Goal: Task Accomplishment & Management: Manage account settings

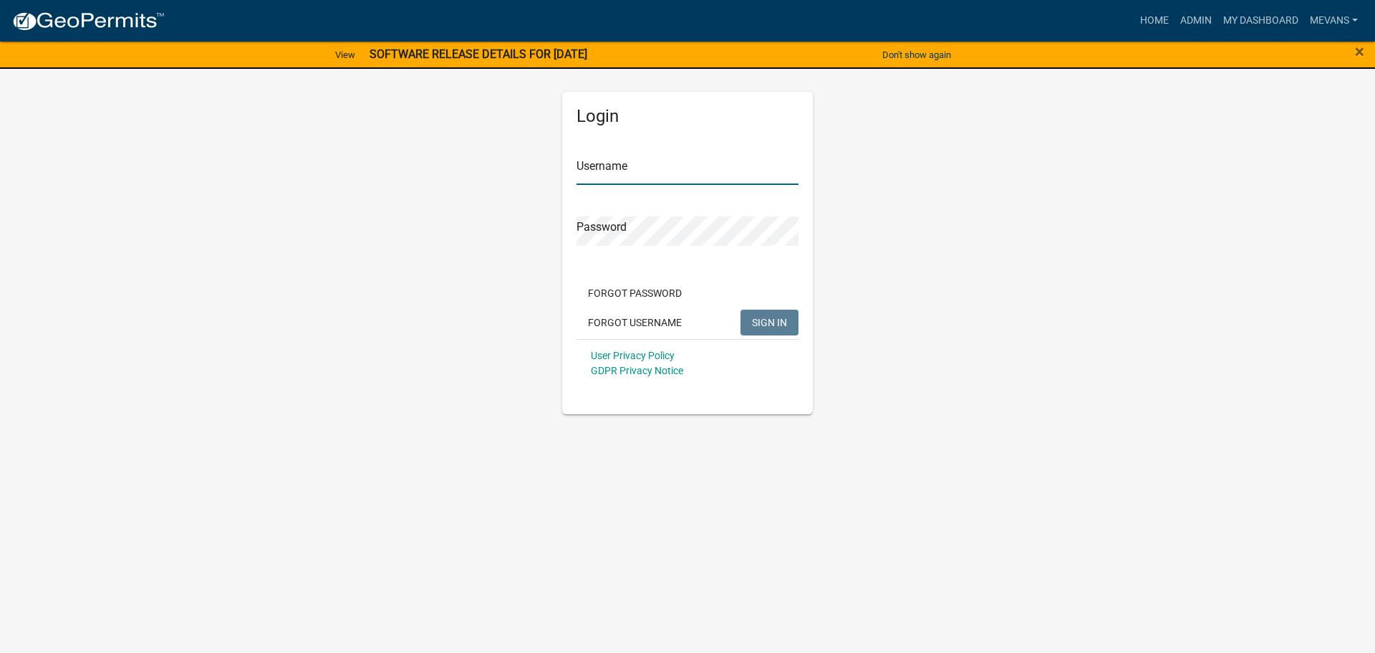
type input "Mevans"
click at [759, 314] on button "SIGN IN" at bounding box center [770, 322] width 58 height 26
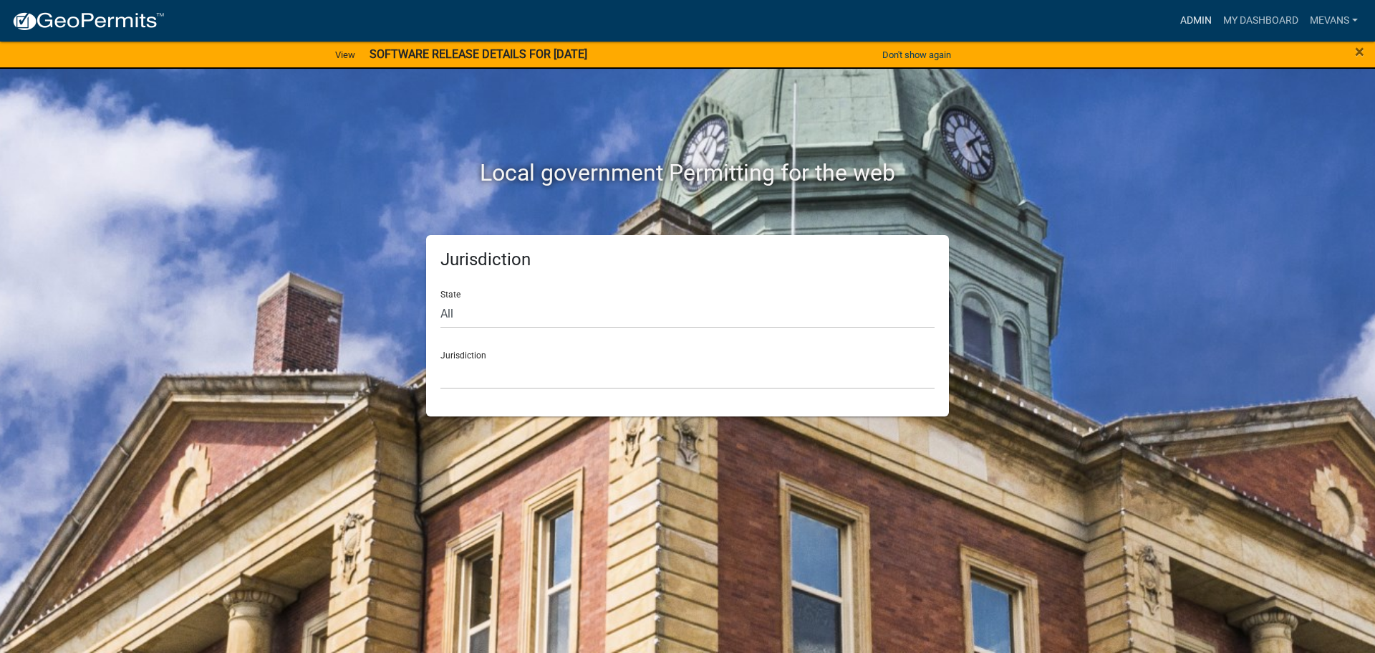
click at [1190, 19] on link "Admin" at bounding box center [1196, 20] width 43 height 27
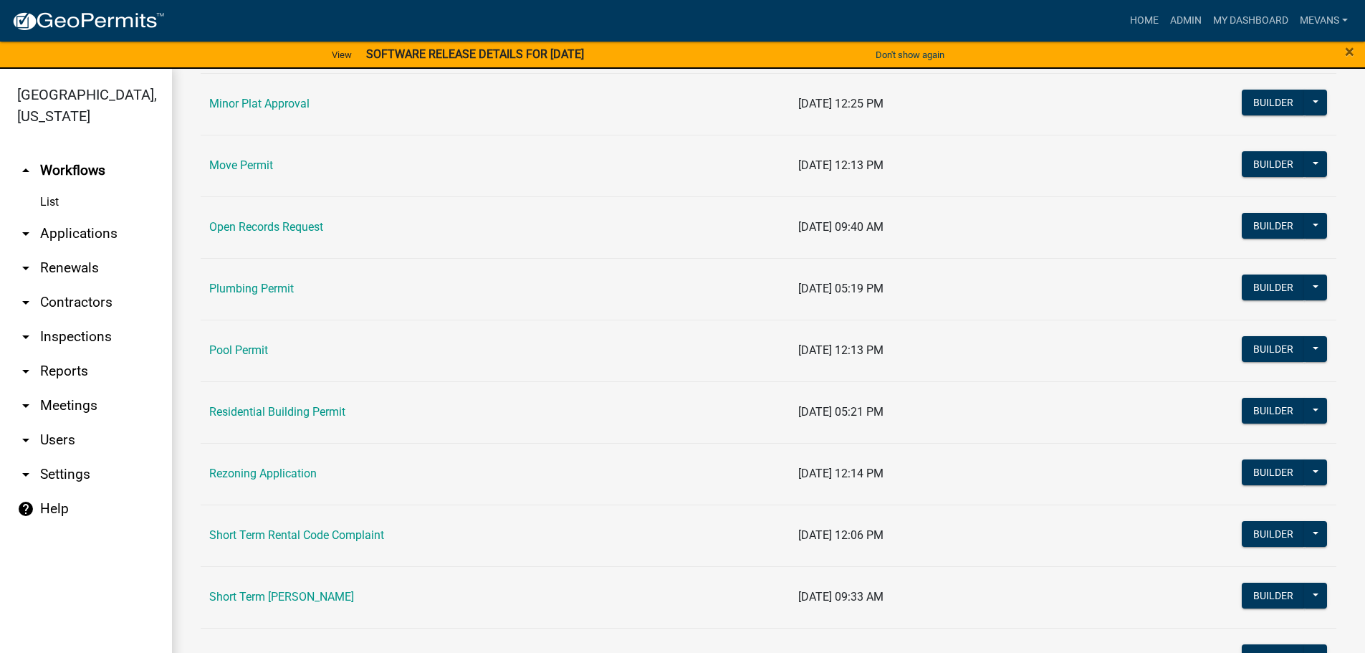
scroll to position [1504, 0]
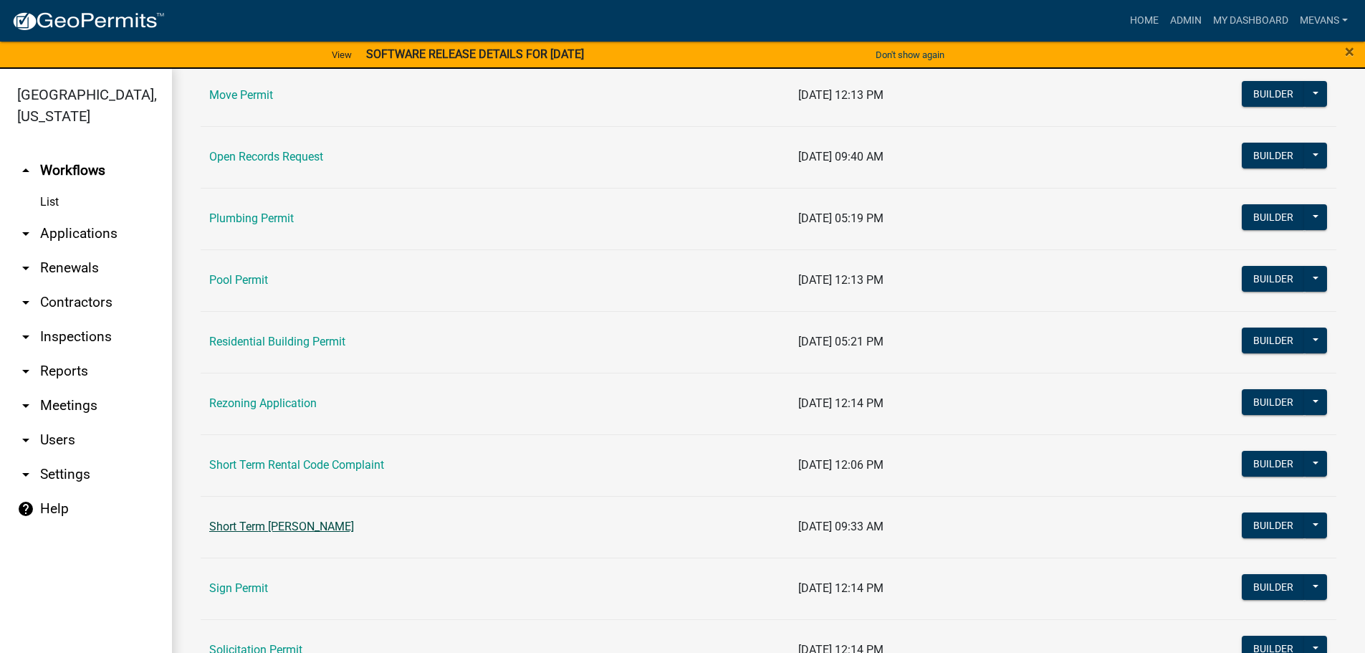
click at [285, 524] on link "Short Term [PERSON_NAME]" at bounding box center [281, 526] width 145 height 14
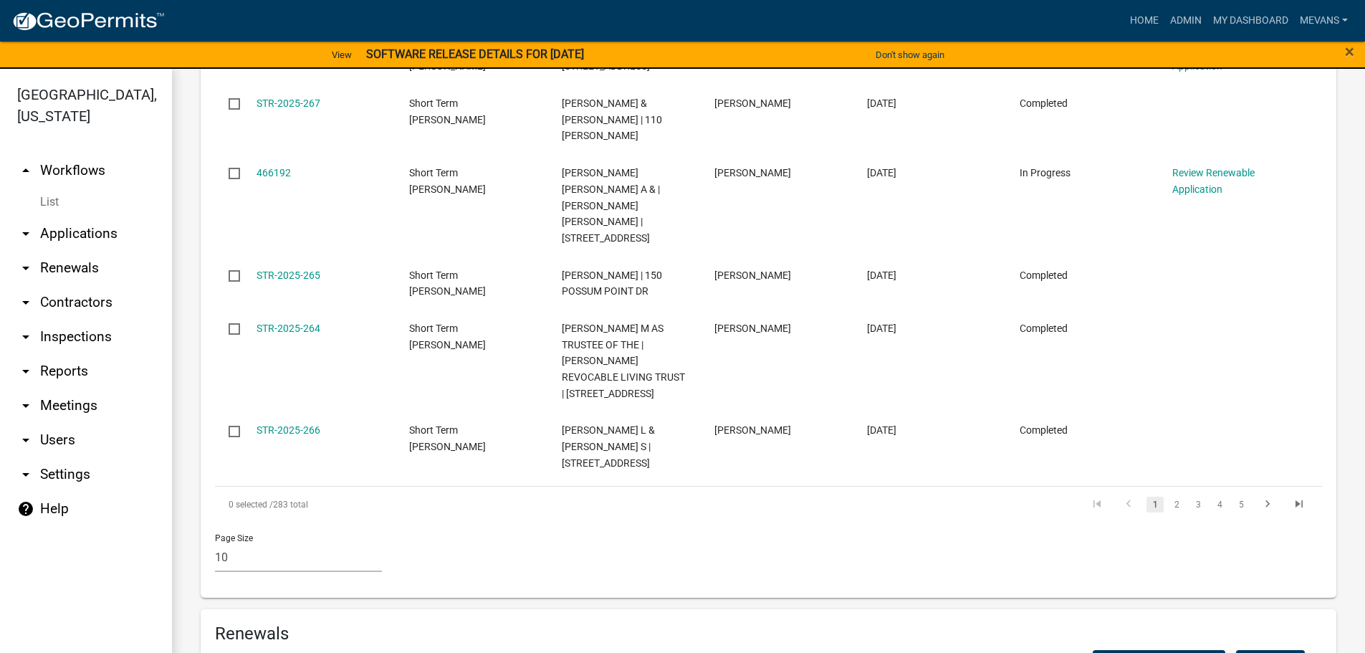
scroll to position [1361, 0]
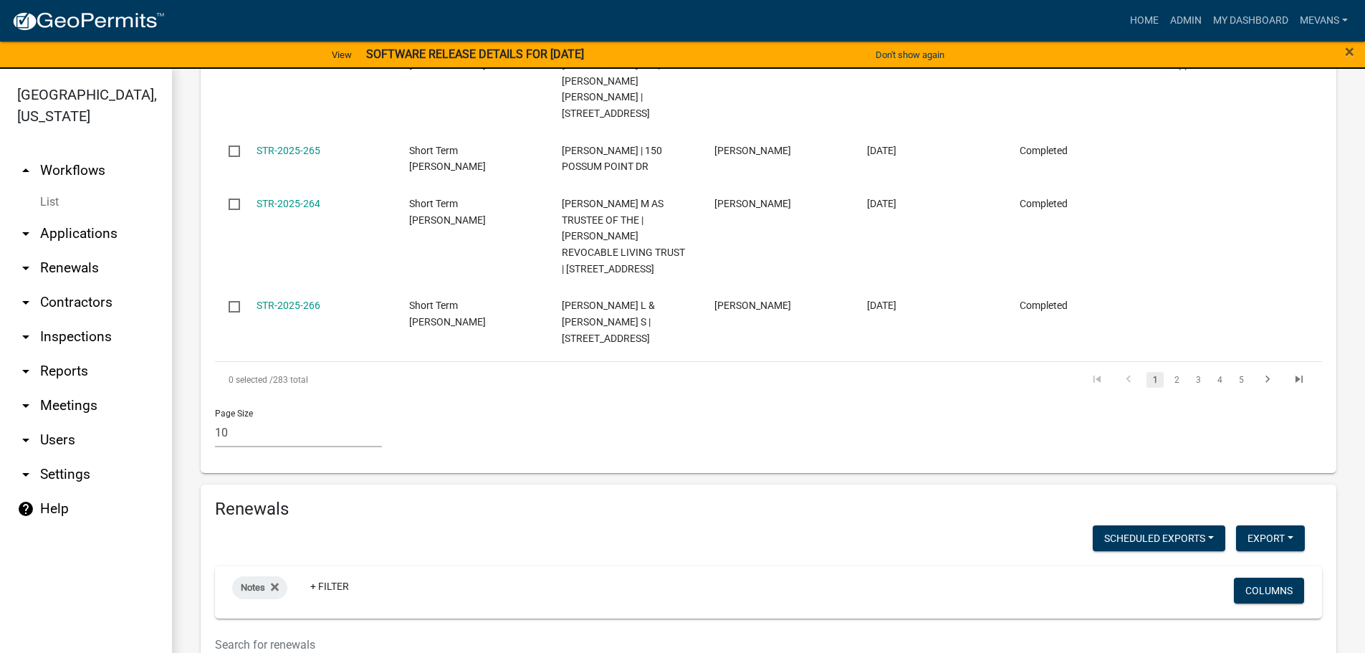
click at [316, 630] on input "text" at bounding box center [674, 644] width 918 height 29
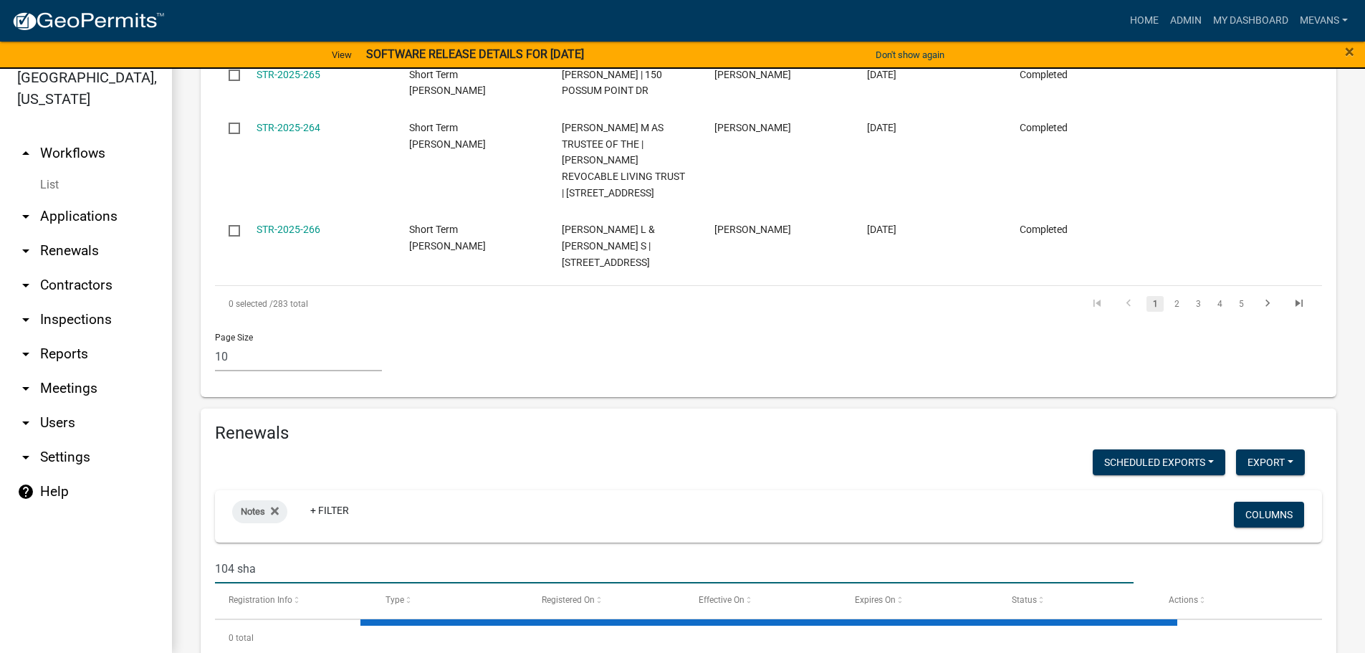
scroll to position [1420, 0]
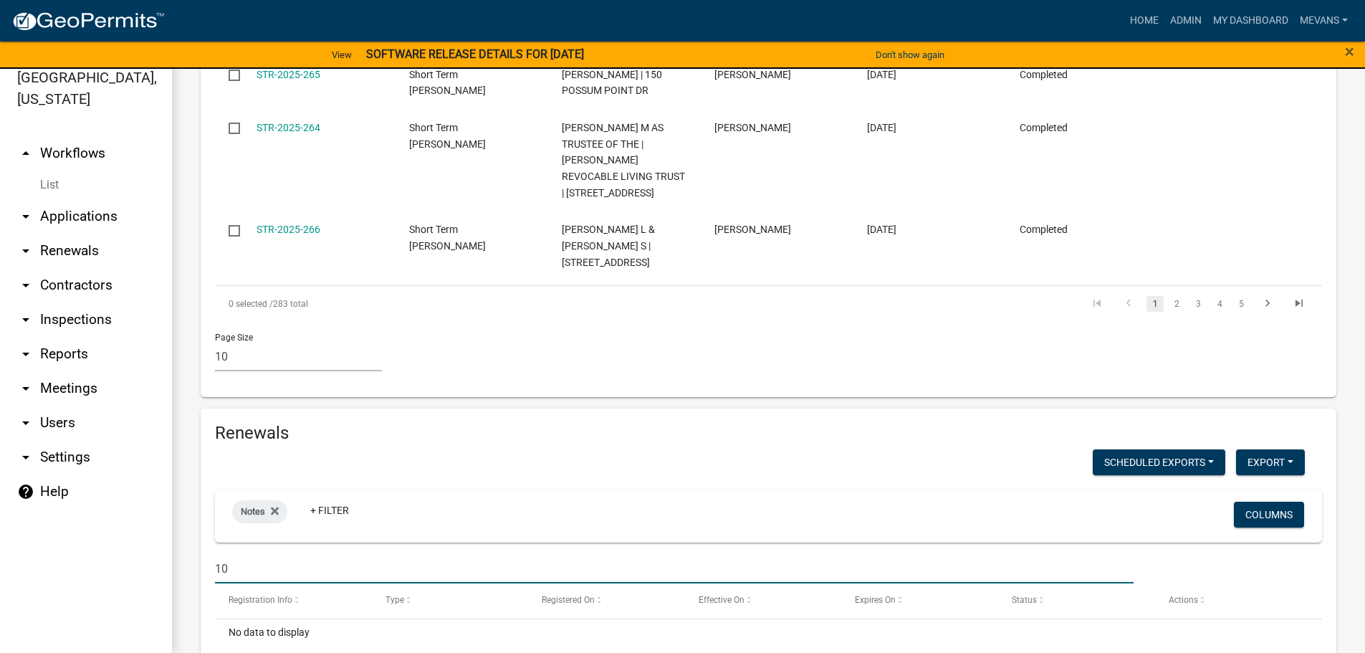
type input "1"
type input "h"
type input "1"
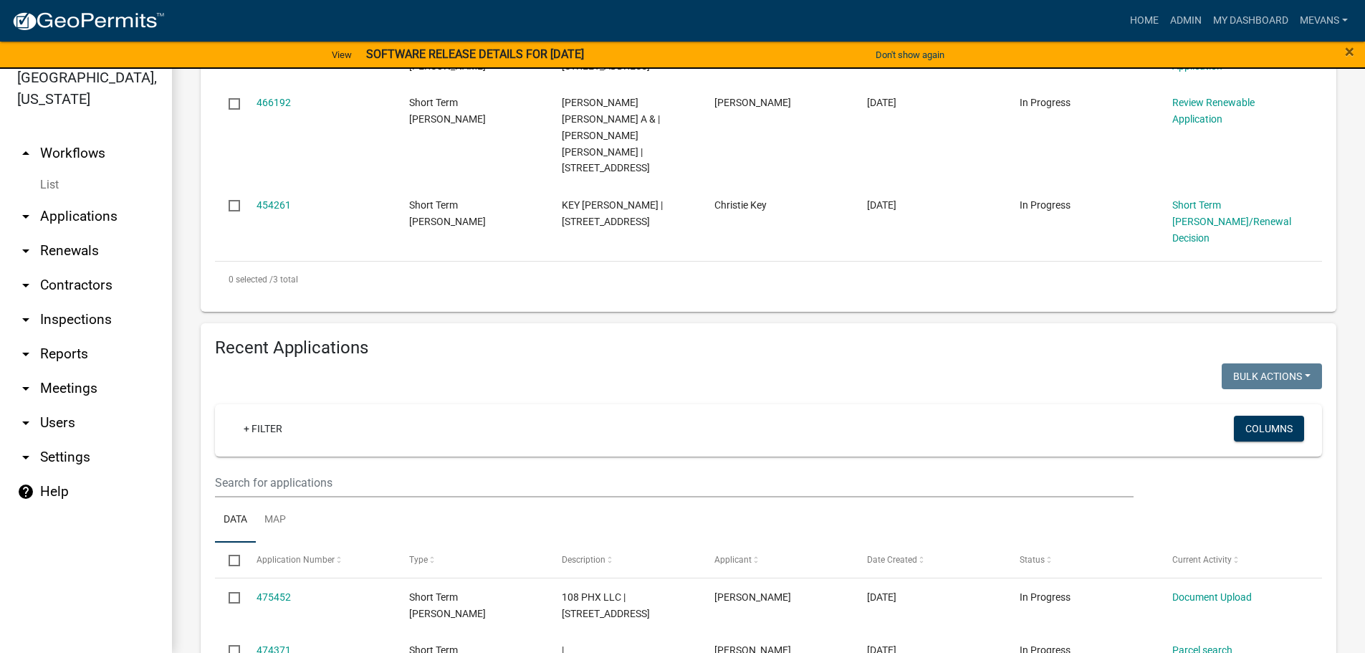
scroll to position [238, 0]
